Goal: Communication & Community: Participate in discussion

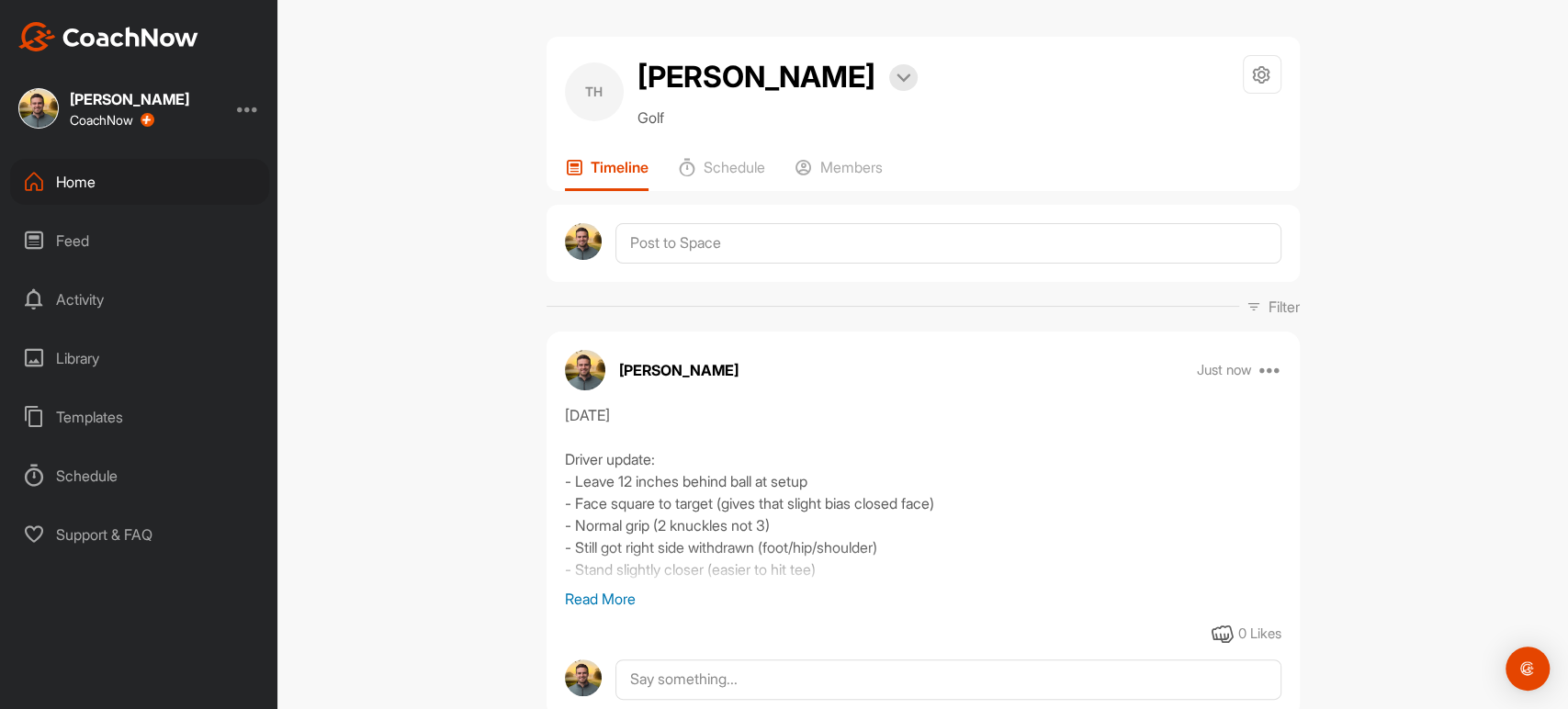
click at [74, 192] on div "Home" at bounding box center [140, 181] width 259 height 46
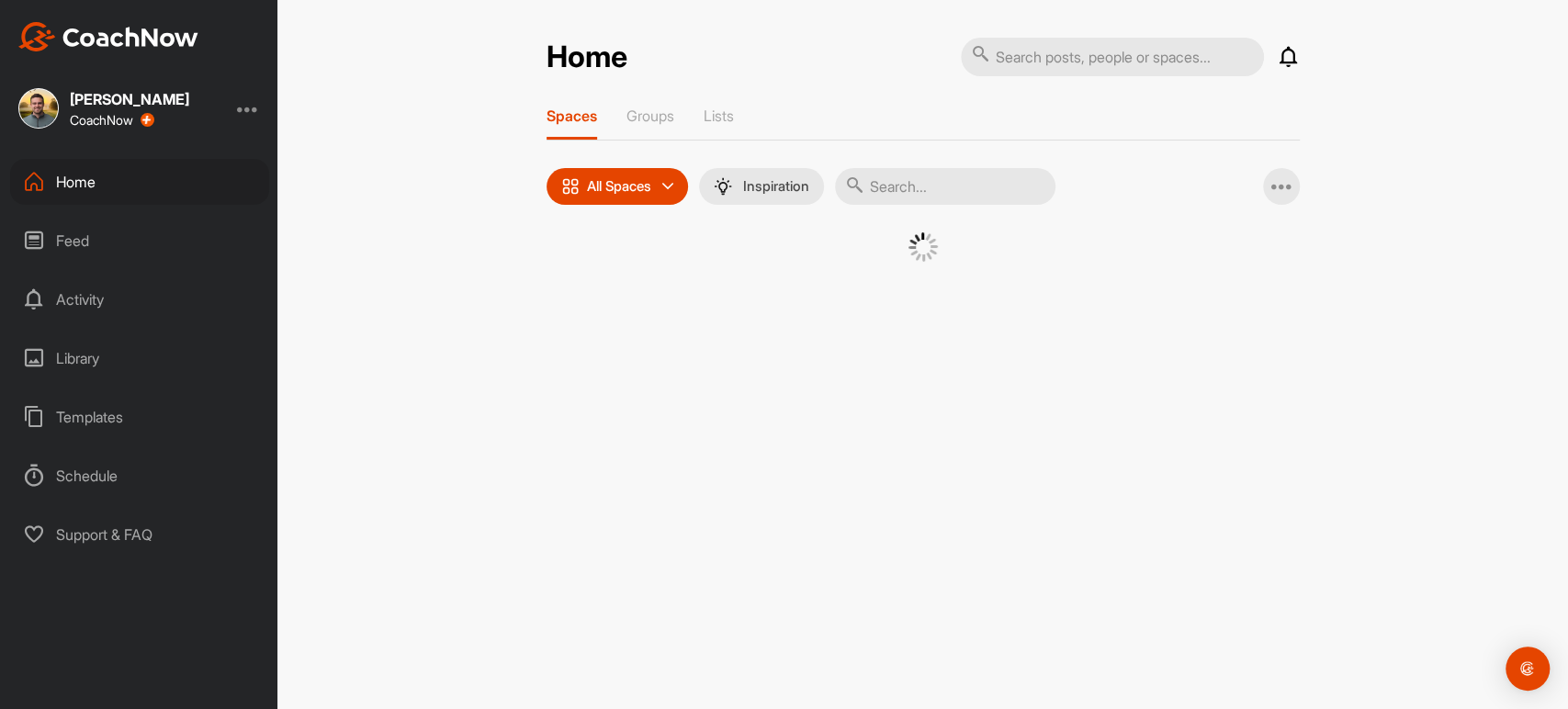
click at [885, 177] on input "text" at bounding box center [945, 186] width 221 height 37
type input "conor"
click at [944, 261] on div "CO" at bounding box center [917, 279] width 95 height 95
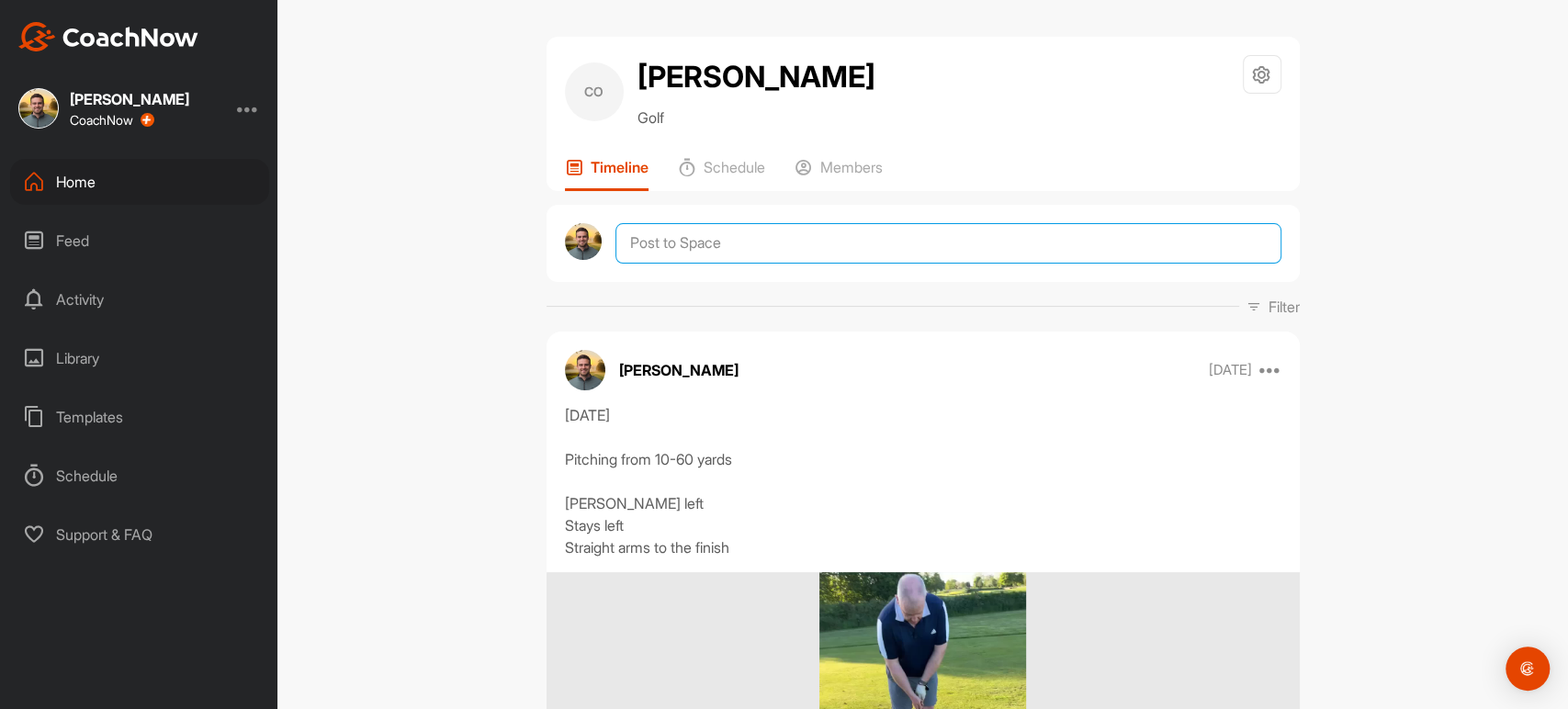
click at [907, 253] on textarea at bounding box center [947, 243] width 665 height 41
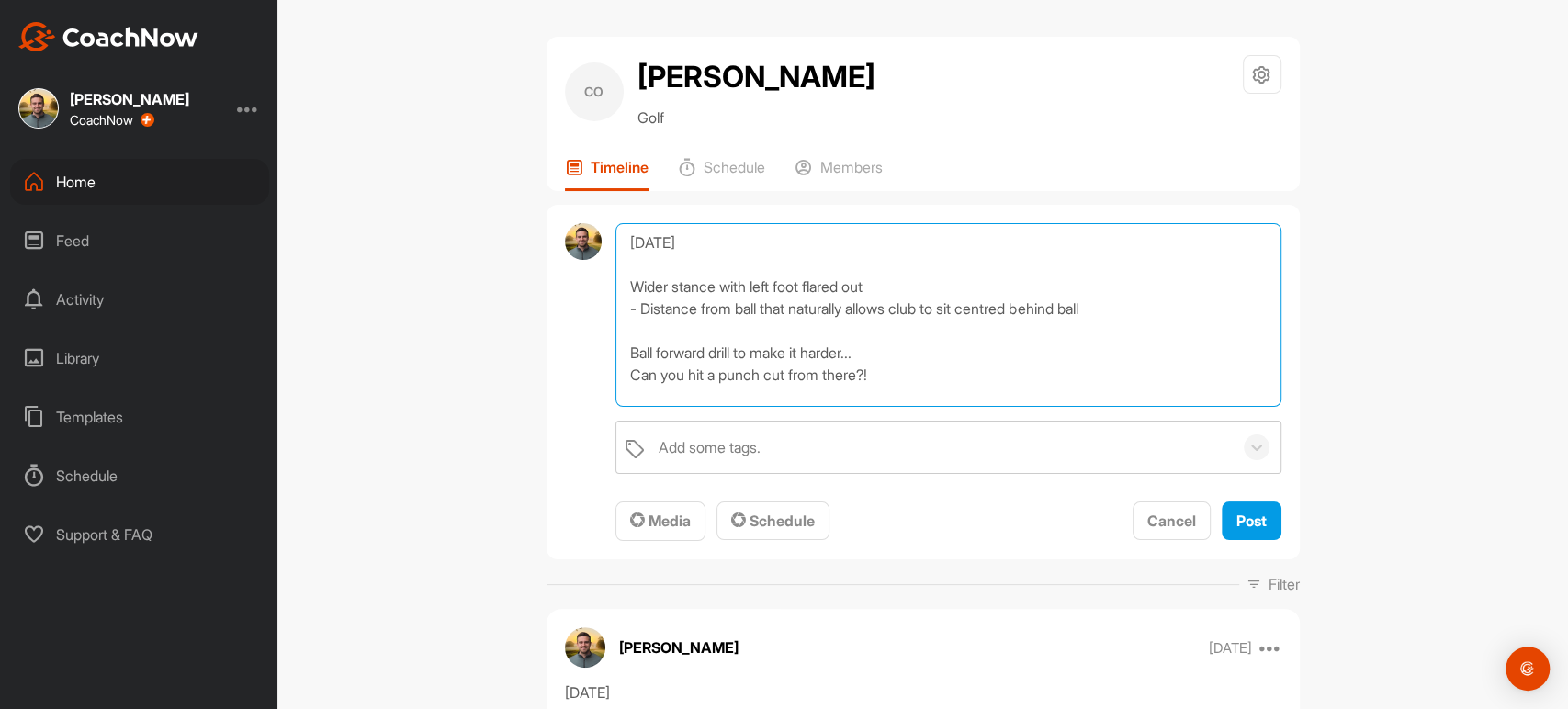
scroll to position [22, 0]
type textarea "[DATE] Wider stance with left foot flared out - Distance from ball that natural…"
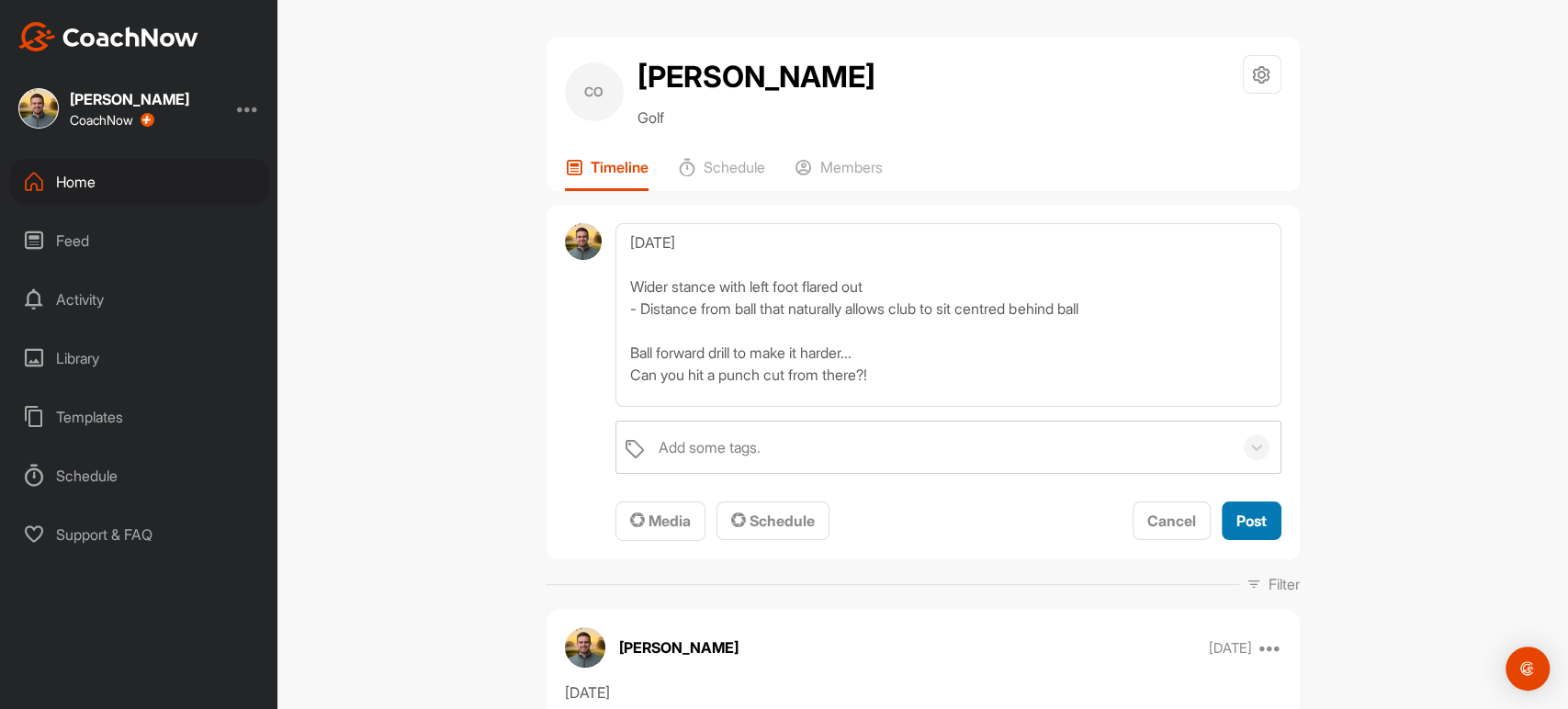
click at [1236, 526] on span "Post" at bounding box center [1251, 519] width 30 height 18
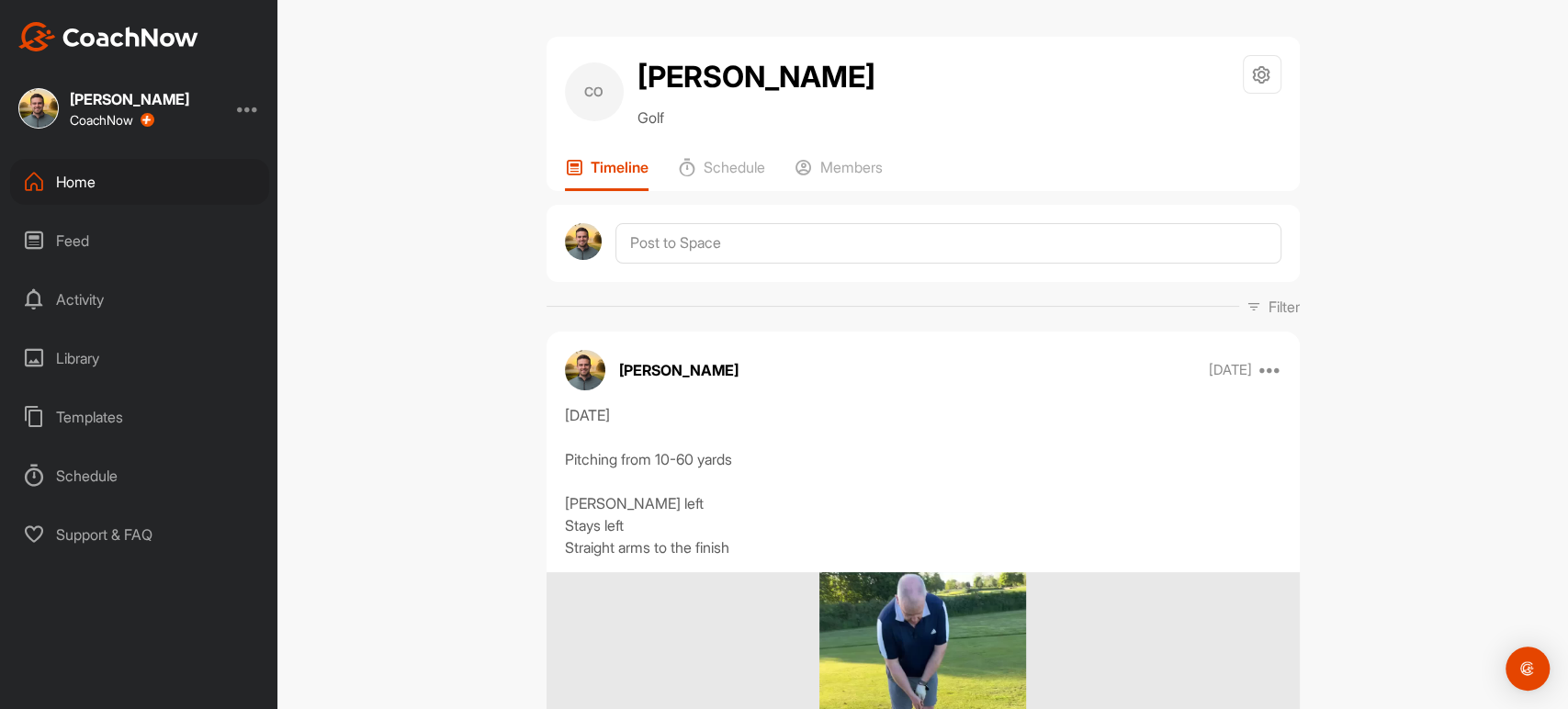
scroll to position [0, 0]
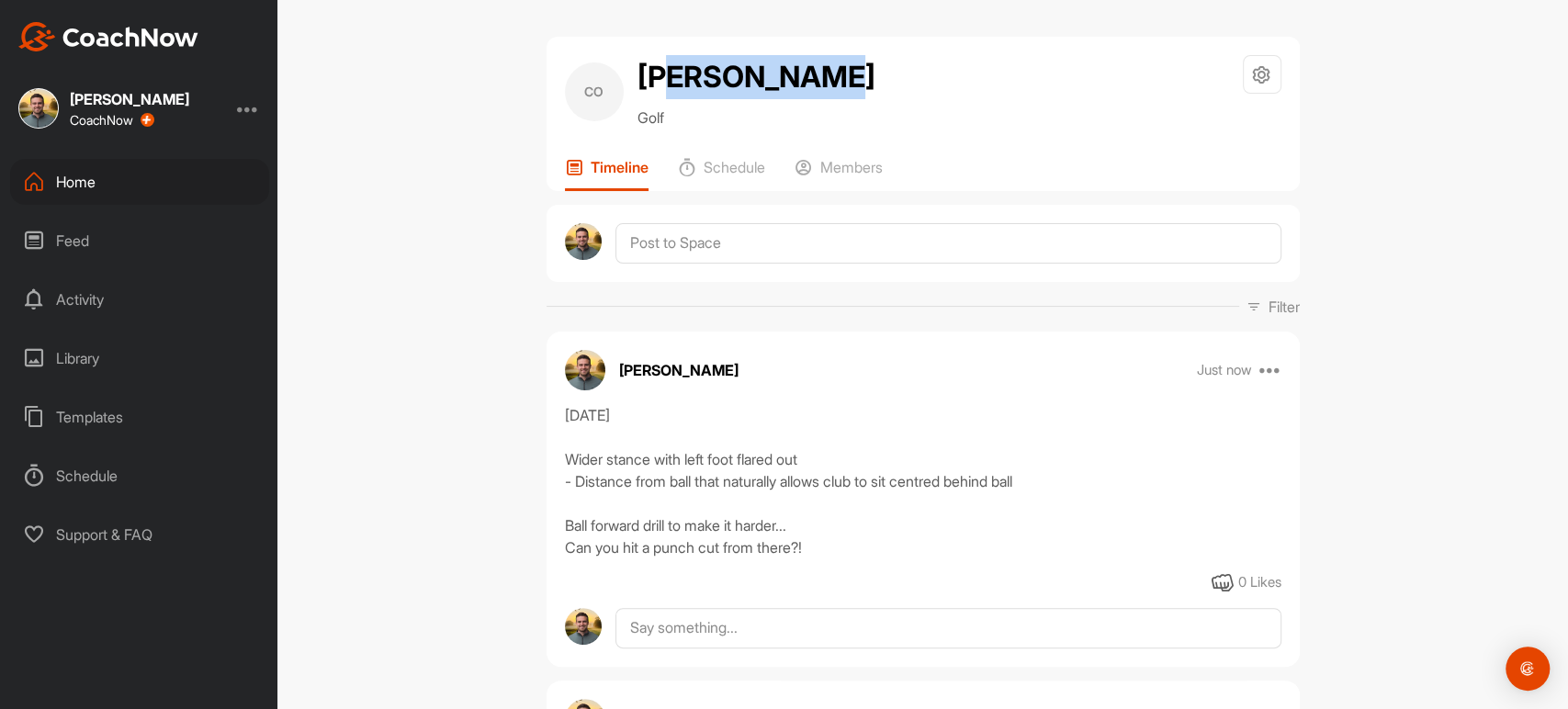
drag, startPoint x: 786, startPoint y: 70, endPoint x: 669, endPoint y: 83, distance: 117.7
click at [669, 83] on h2 "[PERSON_NAME]" at bounding box center [757, 76] width 238 height 44
